Goal: Find specific page/section: Find specific page/section

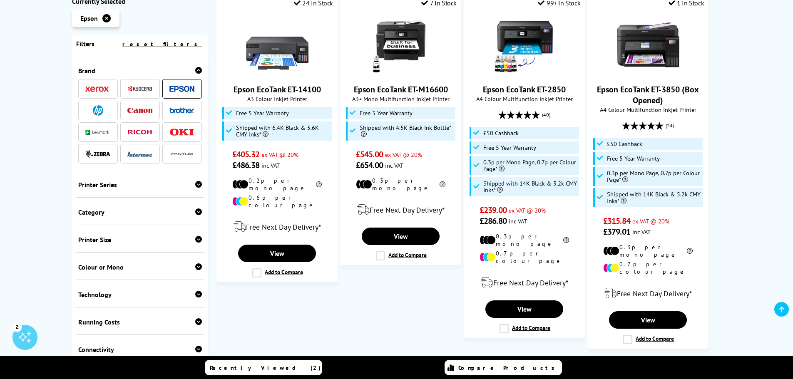
scroll to position [958, 0]
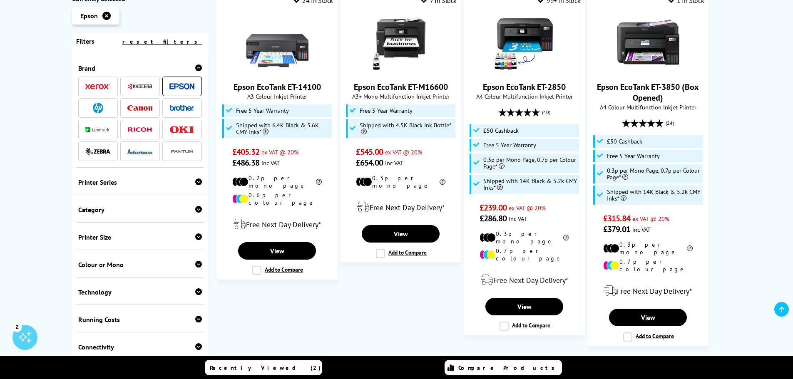
click at [468, 359] on link "3" at bounding box center [468, 370] width 22 height 22
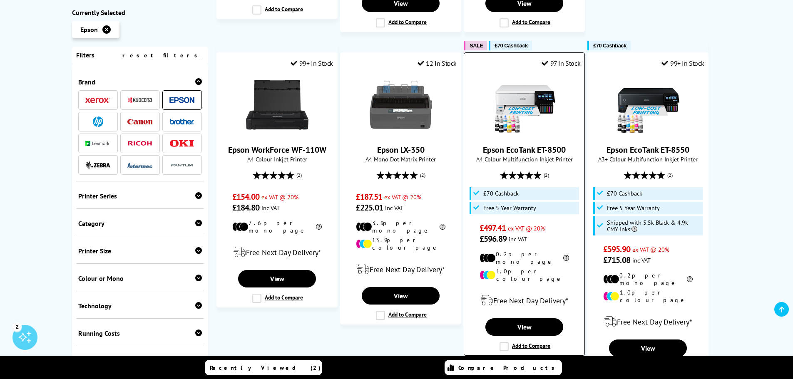
scroll to position [958, 0]
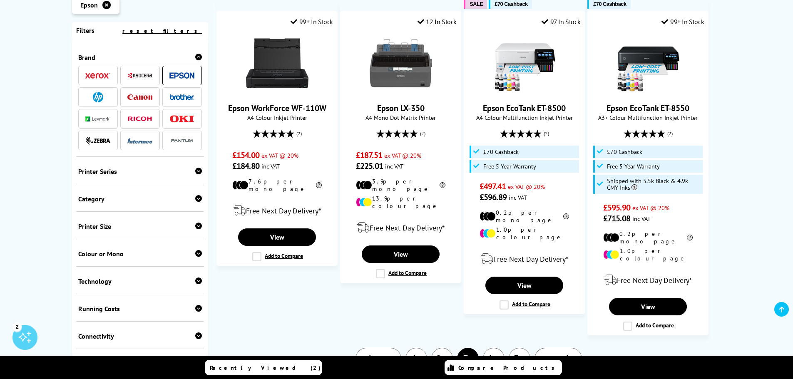
click at [565, 348] on link "Next" at bounding box center [558, 359] width 47 height 22
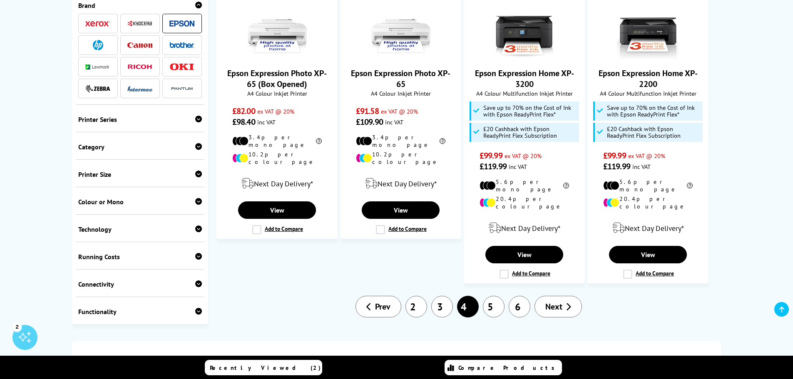
scroll to position [958, 0]
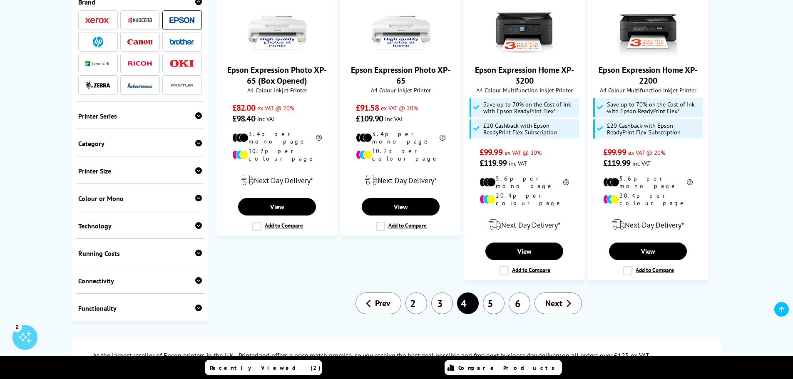
click at [562, 293] on link "Next" at bounding box center [558, 304] width 47 height 22
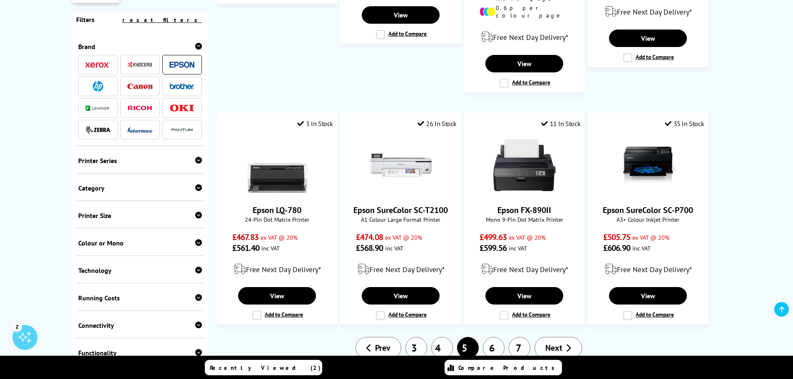
scroll to position [874, 0]
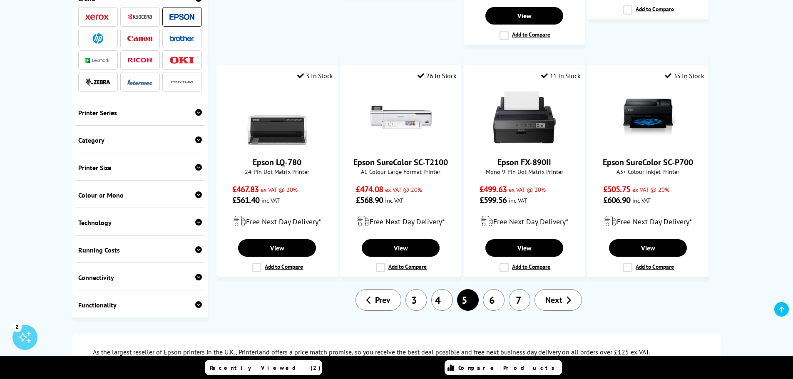
click at [558, 295] on span "Next" at bounding box center [553, 300] width 17 height 11
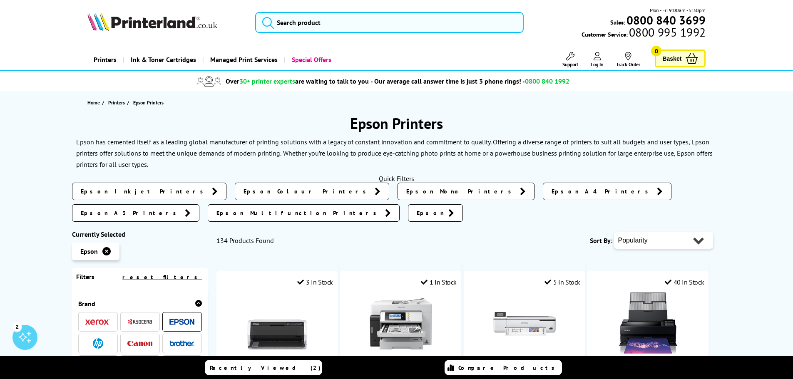
click at [692, 232] on select "Popularity Rating Price - Low to High Price - High to Low Running Costs - Low t…" at bounding box center [663, 240] width 99 height 17
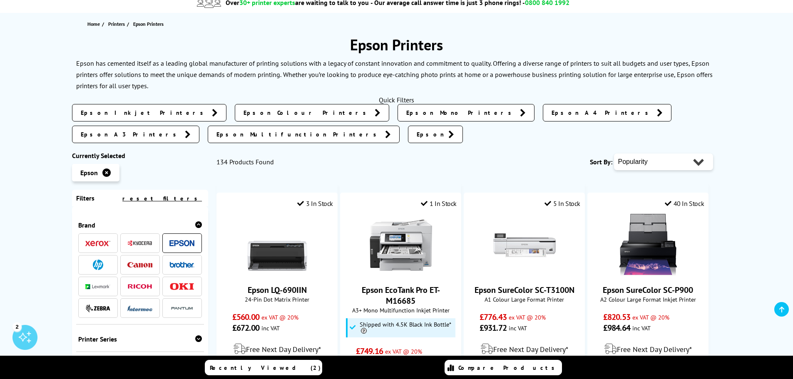
scroll to position [167, 0]
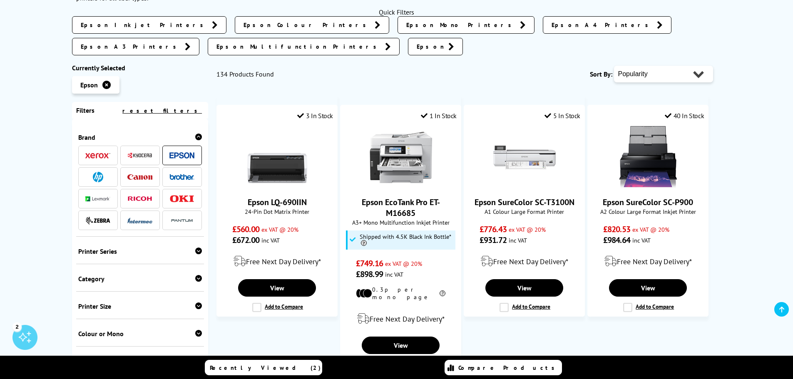
click at [197, 248] on icon at bounding box center [198, 251] width 7 height 7
click at [84, 260] on link "Workforce" at bounding box center [112, 264] width 69 height 9
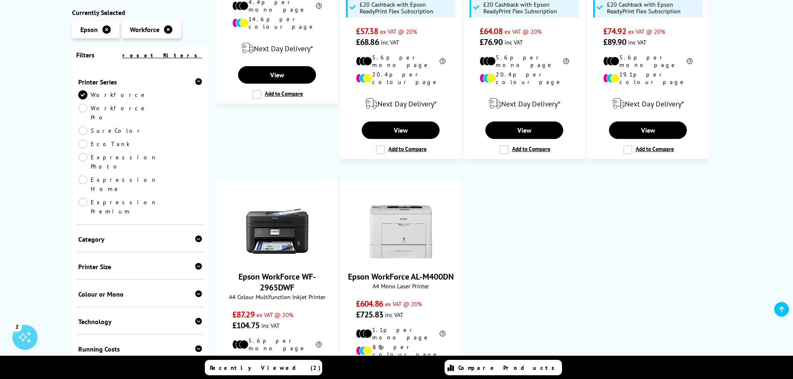
scroll to position [708, 0]
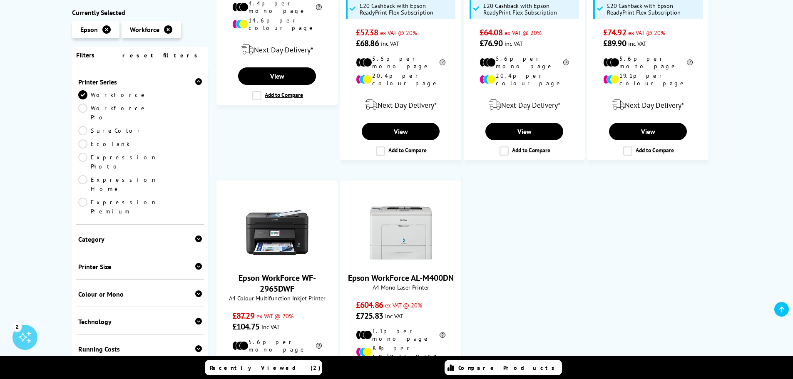
click at [192, 235] on div "Category" at bounding box center [140, 239] width 124 height 8
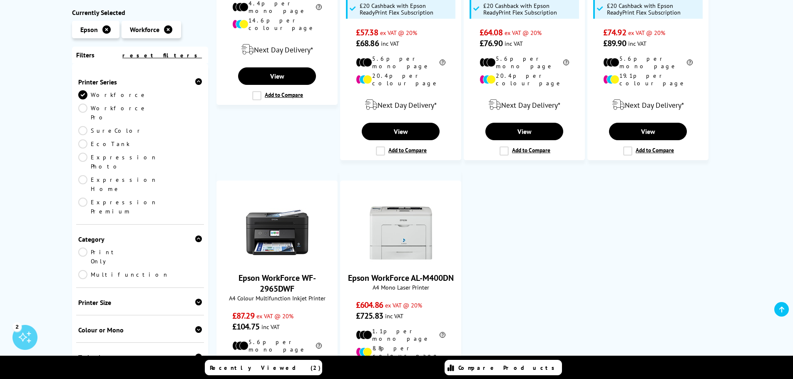
click at [192, 235] on div "Category" at bounding box center [140, 239] width 124 height 8
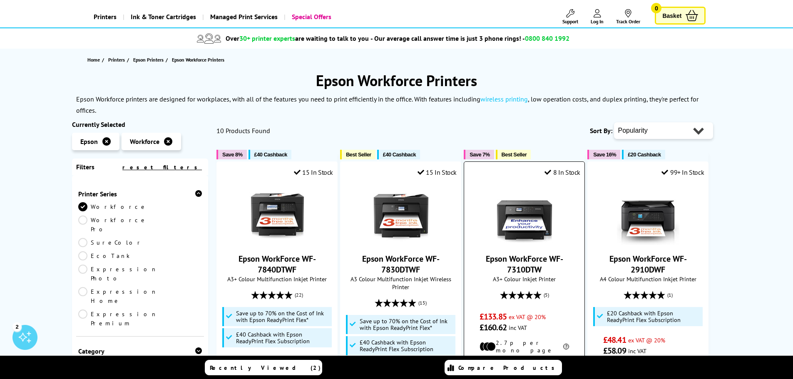
scroll to position [42, 0]
